Goal: Transaction & Acquisition: Download file/media

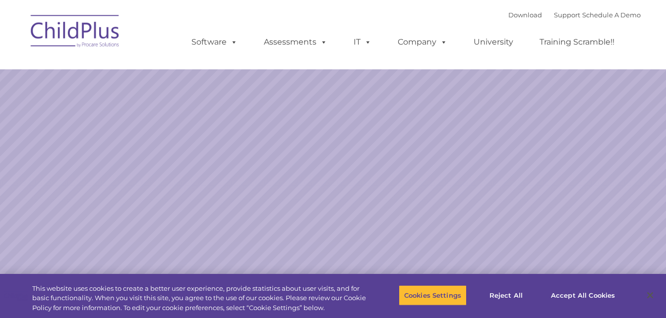
select select "MEDIUM"
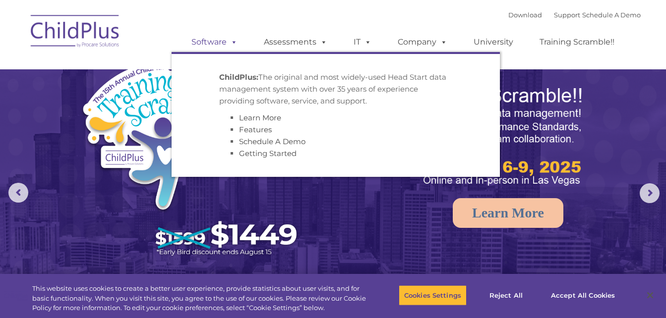
click at [212, 40] on link "Software" at bounding box center [214, 42] width 66 height 20
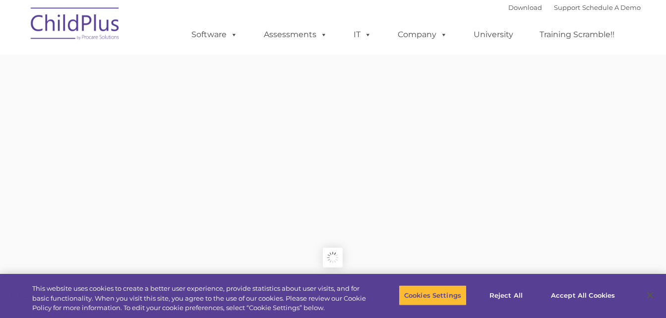
type input ""
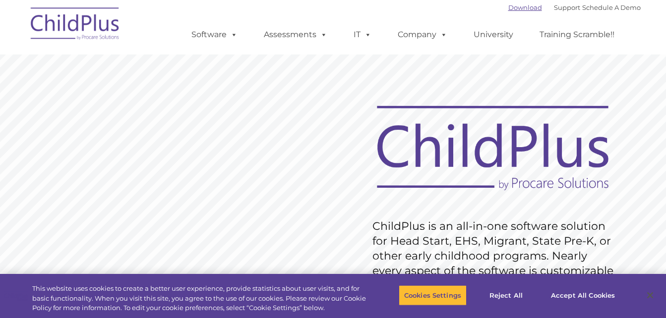
click at [516, 6] on link "Download" at bounding box center [525, 7] width 34 height 8
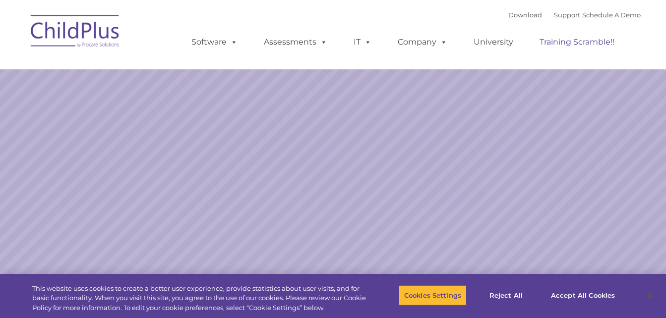
select select "MEDIUM"
